Goal: Transaction & Acquisition: Purchase product/service

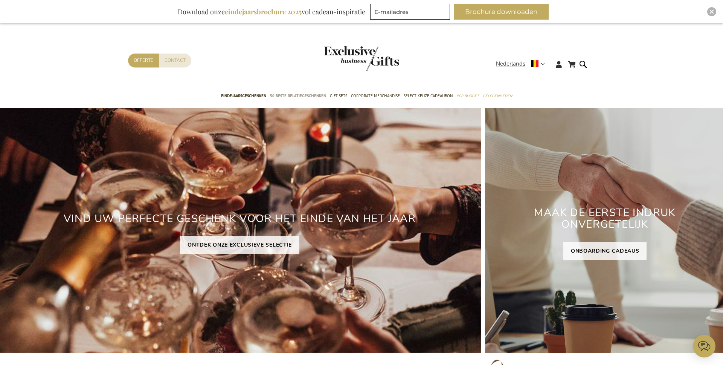
click at [291, 97] on span "50 beste relatiegeschenken" at bounding box center [298, 96] width 56 height 8
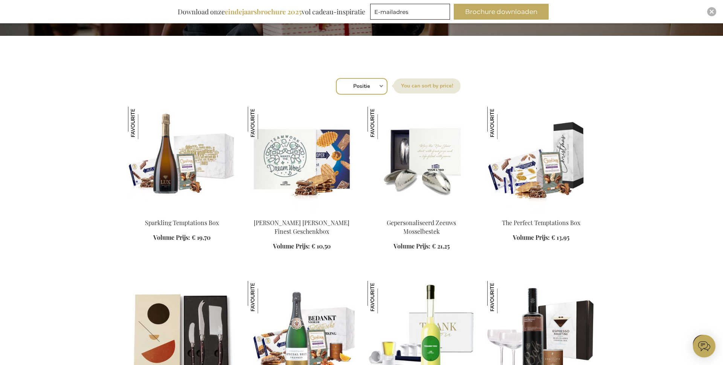
scroll to position [215, 0]
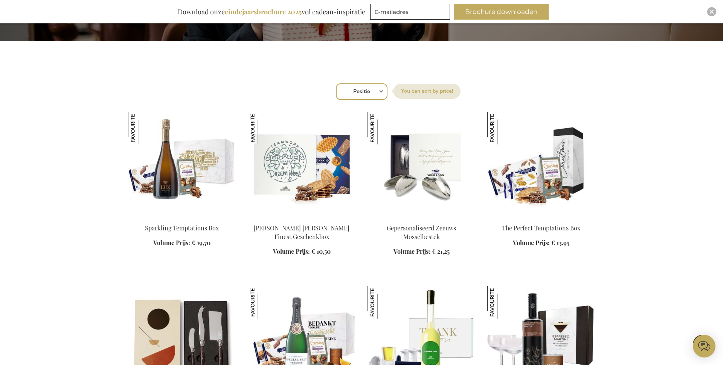
click at [381, 89] on div "Sorteer op Positie Best Sellers Meest bekeken Nieuw Biggest Saving Price: low t…" at bounding box center [361, 91] width 459 height 18
click at [381, 91] on div "Sorteer op Positie Best Sellers Meest bekeken Nieuw Biggest Saving Price: low t…" at bounding box center [361, 91] width 459 height 18
click at [354, 92] on select "Positie Best Sellers Meest bekeken Nieuw Biggest Saving Price: low to high Pric…" at bounding box center [362, 91] width 52 height 17
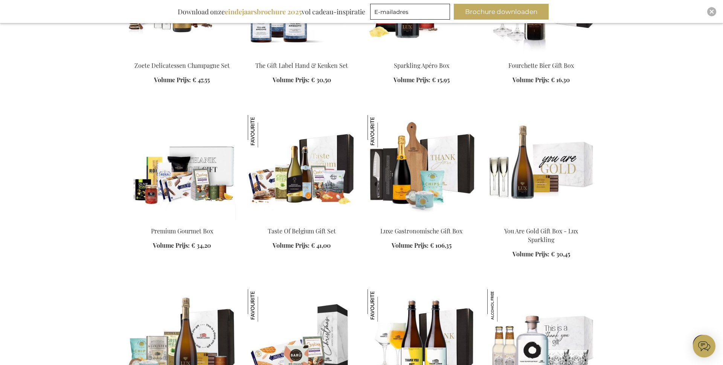
scroll to position [891, 0]
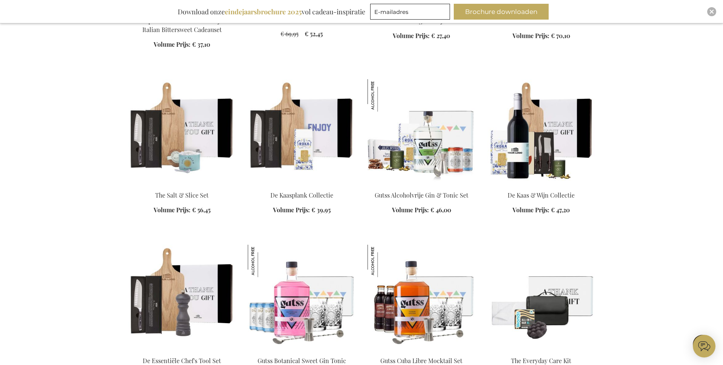
scroll to position [1632, 0]
